Goal: Connect with others: Connect with others

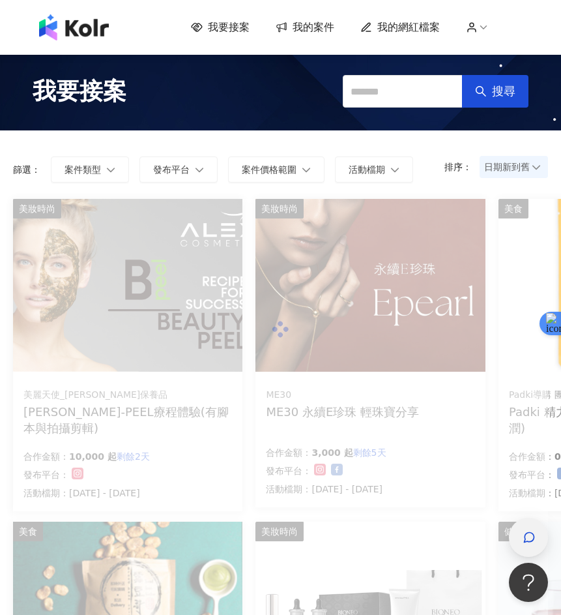
click at [528, 537] on icon "button" at bounding box center [529, 537] width 13 height 13
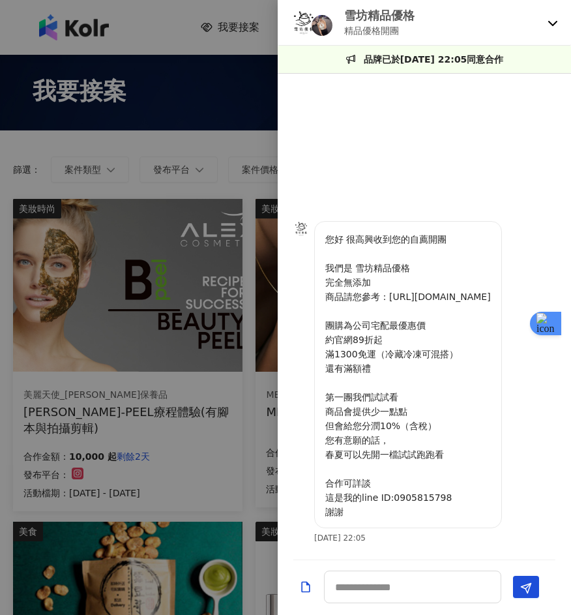
click at [550, 29] on div "雪坊精品優格 精品優格開團" at bounding box center [424, 23] width 293 height 46
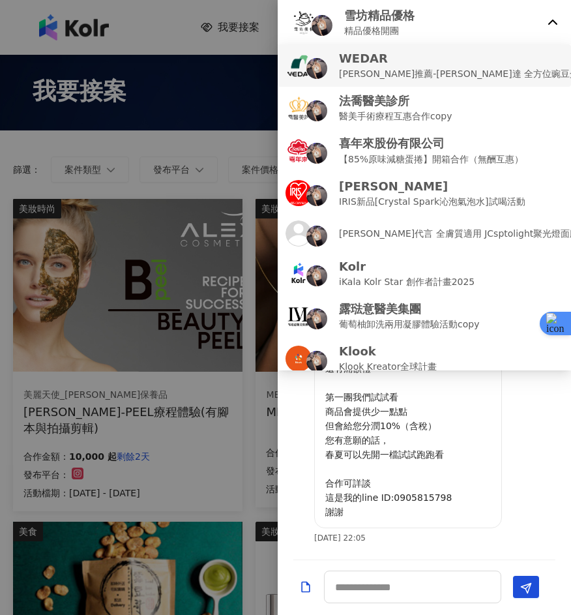
click at [470, 72] on p "[PERSON_NAME]推薦-[PERSON_NAME]達 全方位豌豆蛋白飲 (互惠合作檔）" at bounding box center [499, 74] width 320 height 14
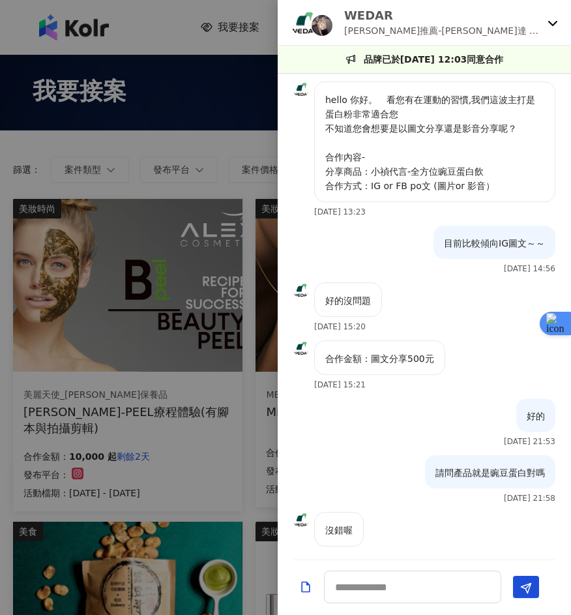
scroll to position [422, 0]
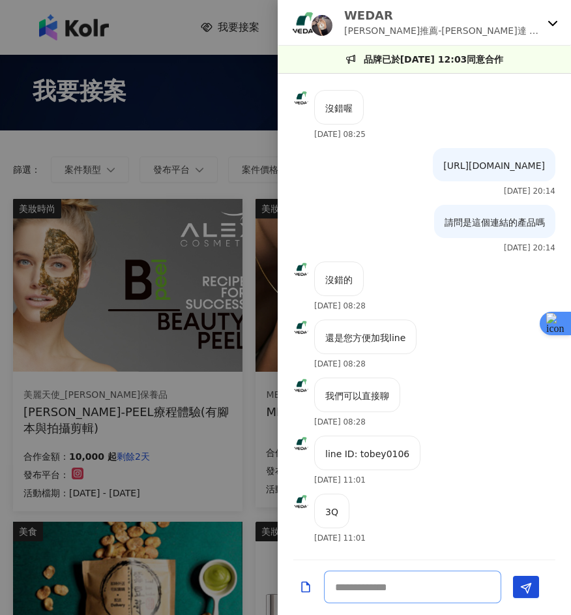
click at [393, 588] on textarea at bounding box center [412, 587] width 177 height 33
type textarea "*"
type textarea "****"
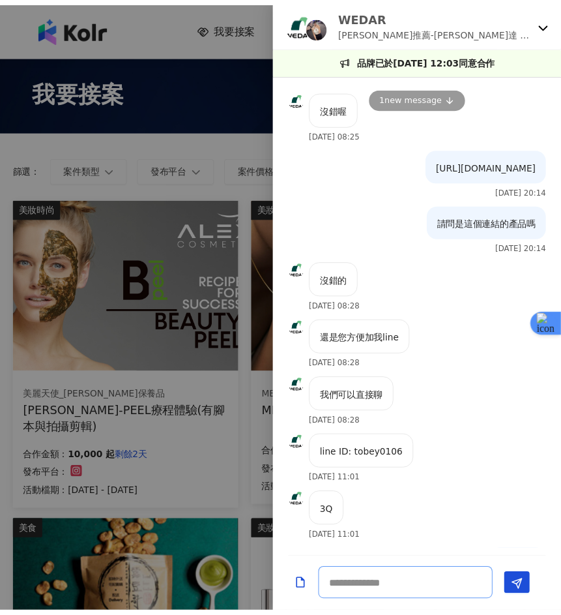
scroll to position [479, 0]
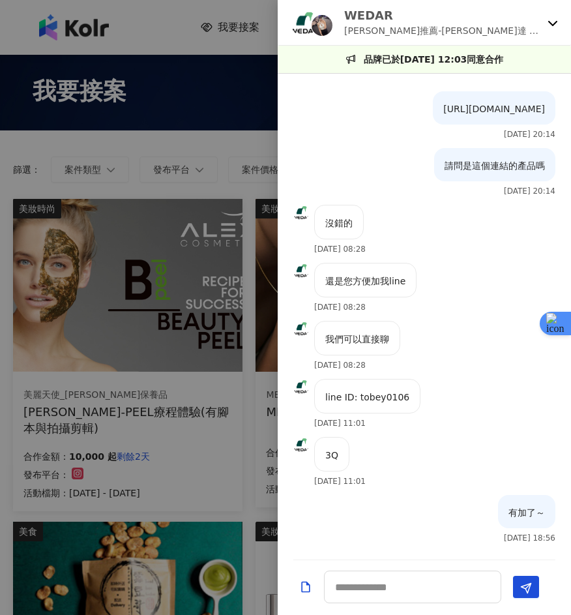
click at [558, 18] on icon at bounding box center [553, 23] width 10 height 10
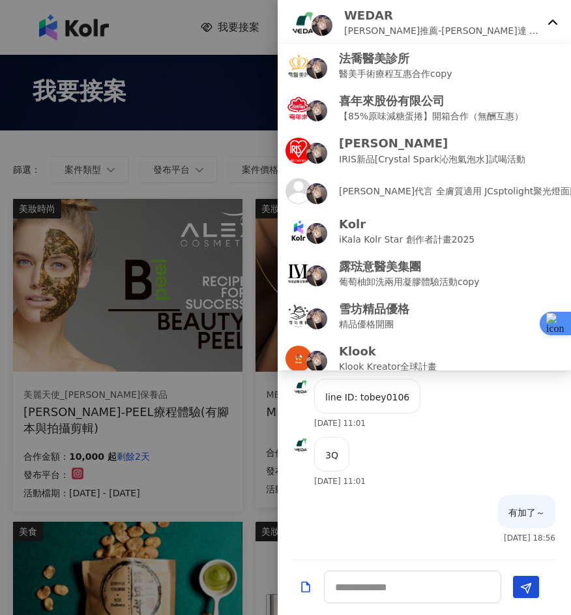
click at [558, 18] on icon at bounding box center [553, 23] width 10 height 10
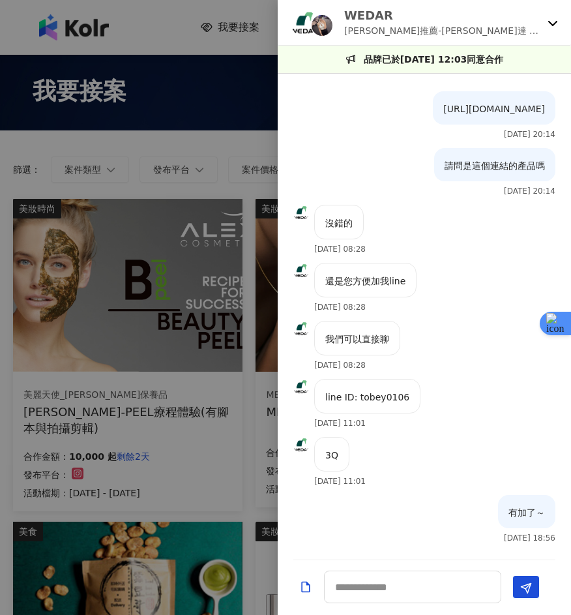
click at [234, 46] on div at bounding box center [285, 307] width 571 height 615
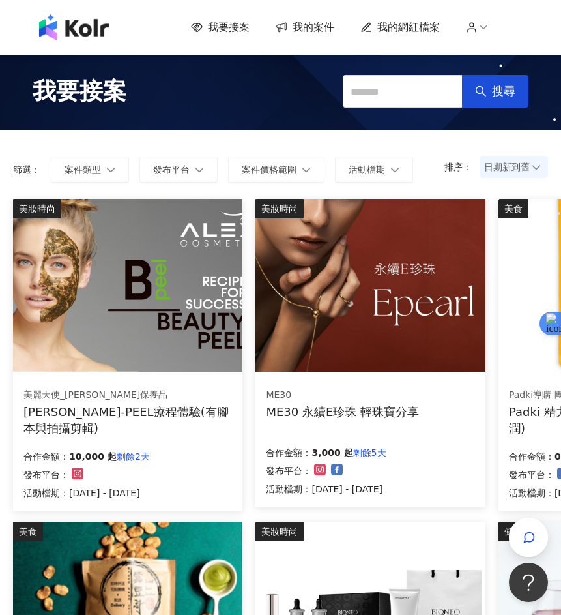
click at [124, 397] on div "美麗天使_[PERSON_NAME]保養品" at bounding box center [127, 395] width 209 height 13
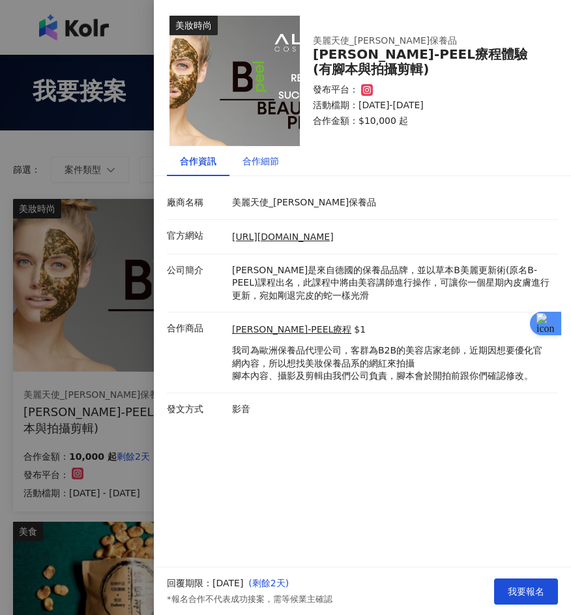
click at [268, 165] on div "合作細節" at bounding box center [261, 161] width 37 height 14
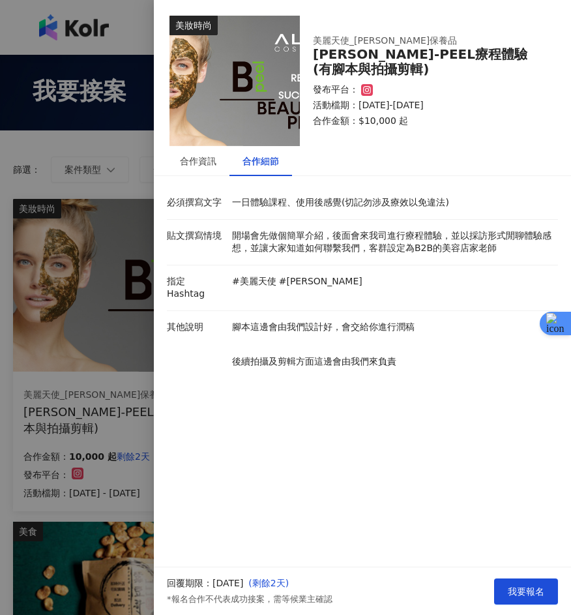
click at [127, 142] on div at bounding box center [285, 307] width 571 height 615
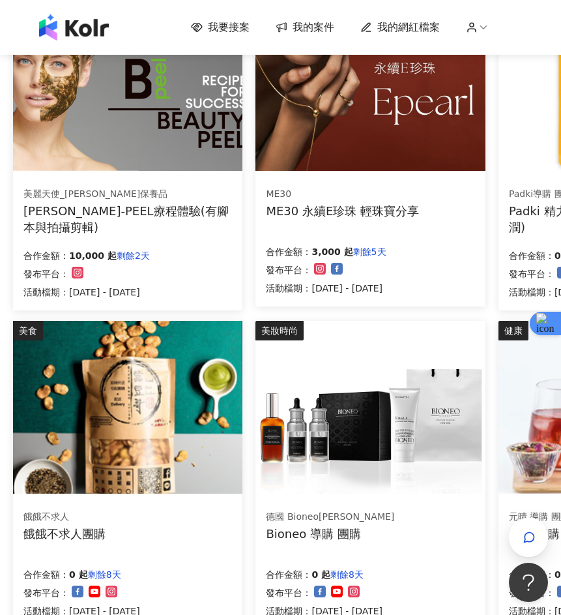
scroll to position [782, 0]
